Goal: Transaction & Acquisition: Purchase product/service

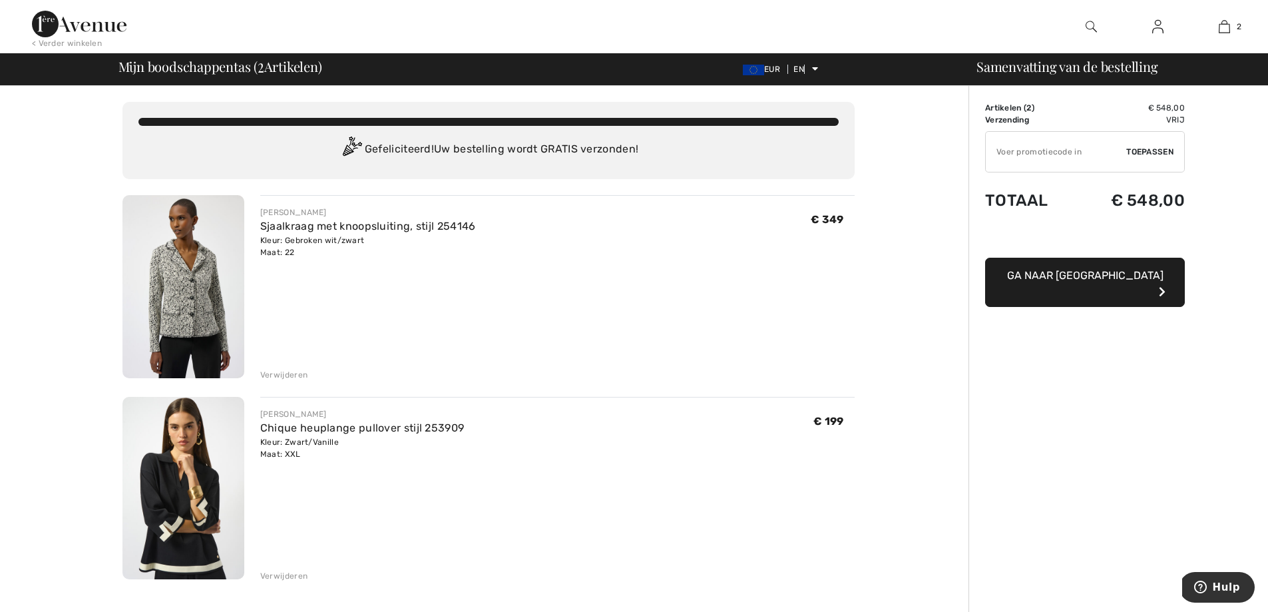
click at [162, 484] on img at bounding box center [183, 488] width 122 height 183
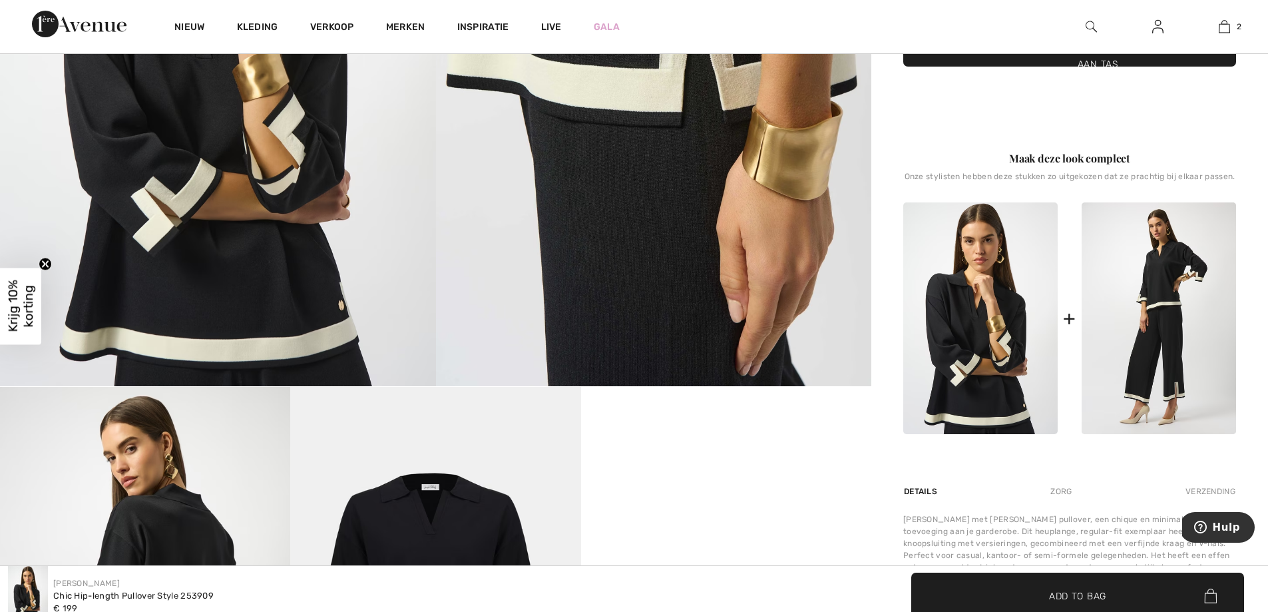
scroll to position [523, 0]
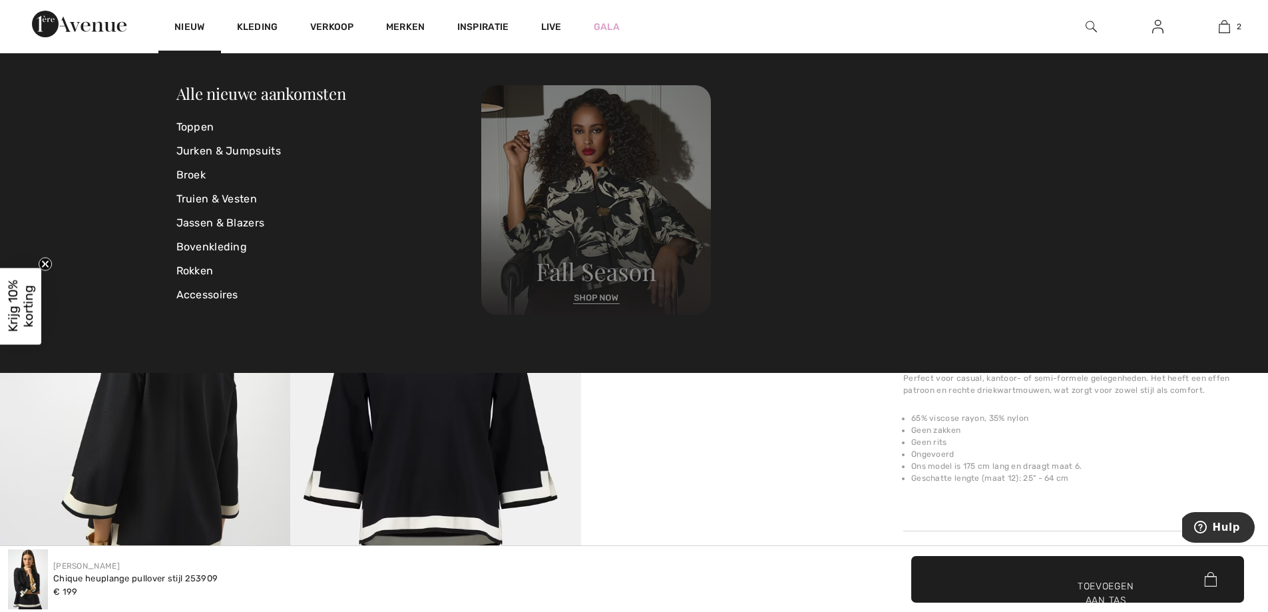
click at [593, 297] on img at bounding box center [596, 200] width 230 height 230
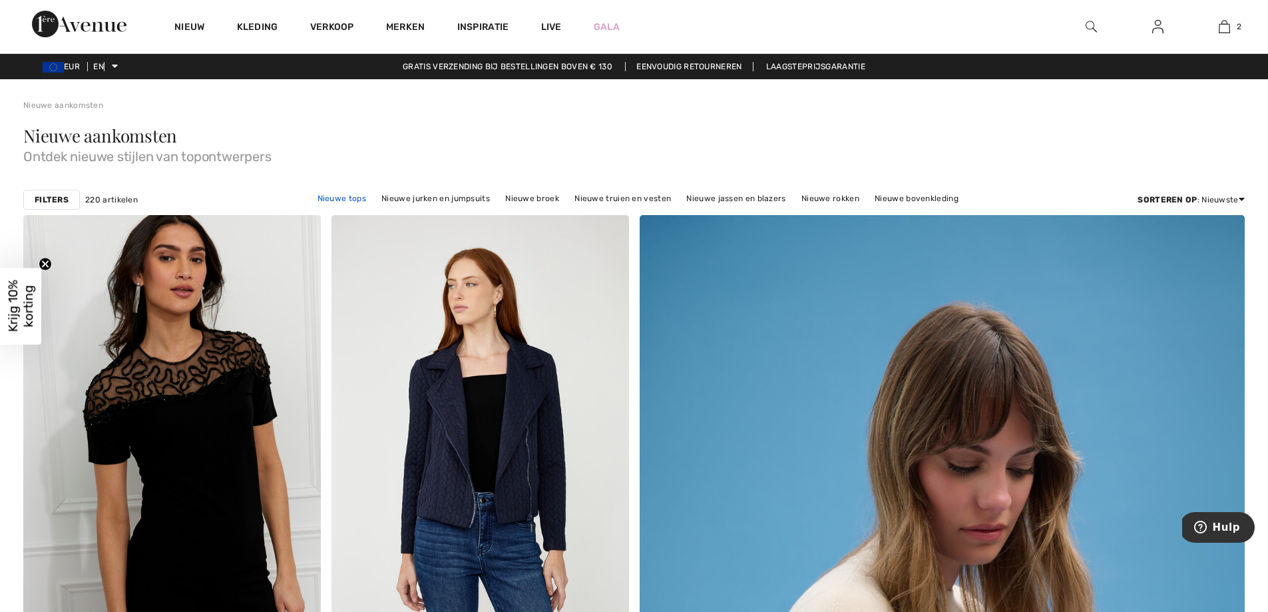
click at [345, 198] on font "Nieuwe tops" at bounding box center [341, 198] width 49 height 9
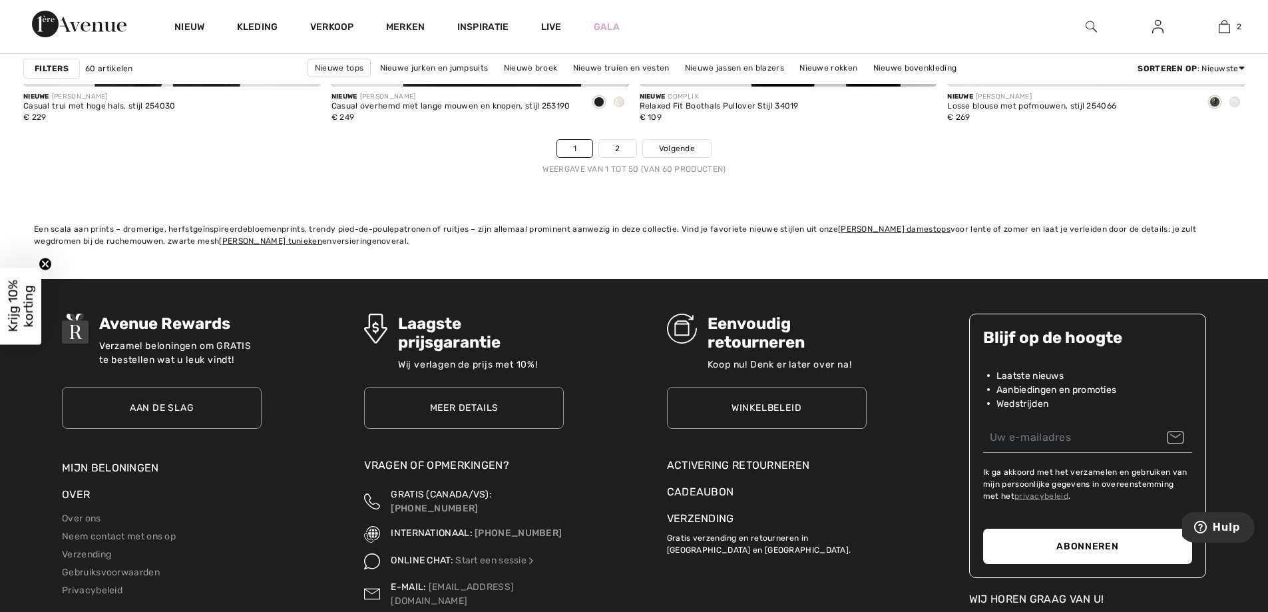
scroll to position [7988, 0]
